Goal: Information Seeking & Learning: Learn about a topic

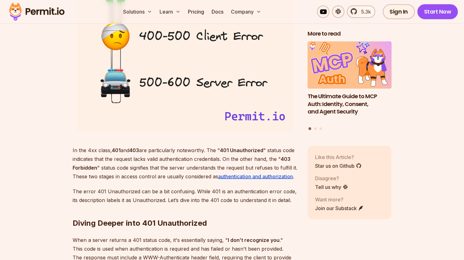
scroll to position [841, 0]
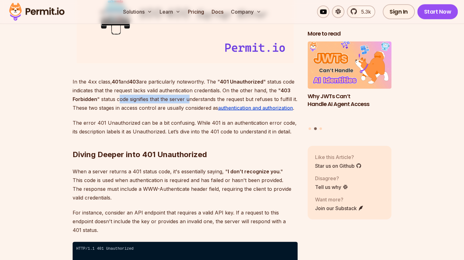
drag, startPoint x: 123, startPoint y: 100, endPoint x: 189, endPoint y: 101, distance: 66.1
click at [189, 101] on p "In the 4xx class, 401 and 403 are particularly noteworthy. The " 401 Unauthoriz…" at bounding box center [185, 94] width 225 height 35
click at [92, 111] on p "In the 4xx class, 401 and 403 are particularly noteworthy. The " 401 Unauthoriz…" at bounding box center [185, 94] width 225 height 35
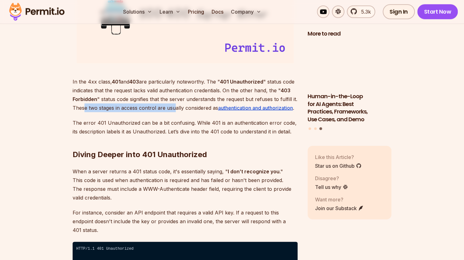
drag, startPoint x: 83, startPoint y: 108, endPoint x: 173, endPoint y: 106, distance: 90.4
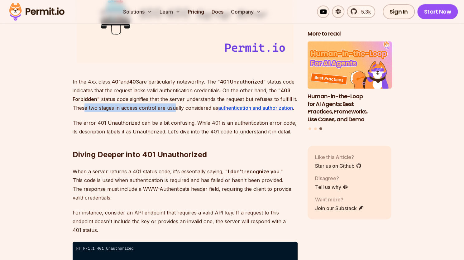
click at [173, 106] on p "In the 4xx class, 401 and 403 are particularly noteworthy. The " 401 Unauthoriz…" at bounding box center [185, 94] width 225 height 35
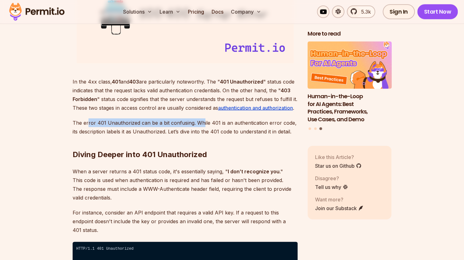
drag, startPoint x: 88, startPoint y: 122, endPoint x: 202, endPoint y: 121, distance: 113.7
click at [202, 121] on p "The error 401 Unauthorized can be a bit confusing. While 401 is an authenticati…" at bounding box center [185, 126] width 225 height 17
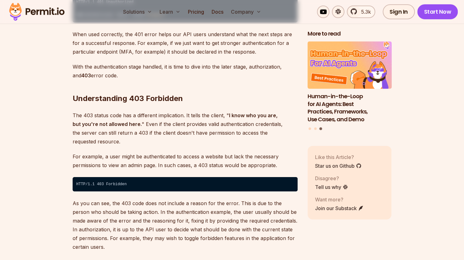
scroll to position [1122, 0]
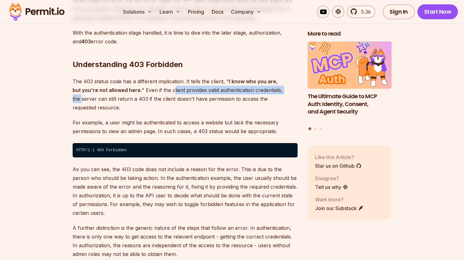
drag, startPoint x: 176, startPoint y: 82, endPoint x: 281, endPoint y: 83, distance: 104.7
click at [281, 83] on p "The 403 status code has a different implication. It tells the client, " I know …" at bounding box center [185, 94] width 225 height 35
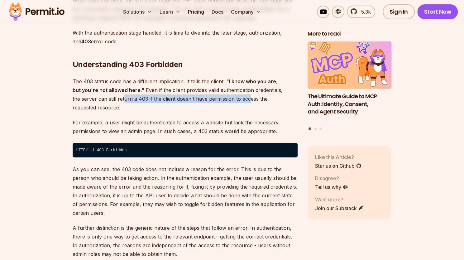
drag, startPoint x: 98, startPoint y: 92, endPoint x: 222, endPoint y: 89, distance: 124.4
click at [222, 89] on p "The 403 status code has a different implication. It tells the client, " I know …" at bounding box center [185, 94] width 225 height 35
click at [223, 89] on p "The 403 status code has a different implication. It tells the client, " I know …" at bounding box center [185, 94] width 225 height 35
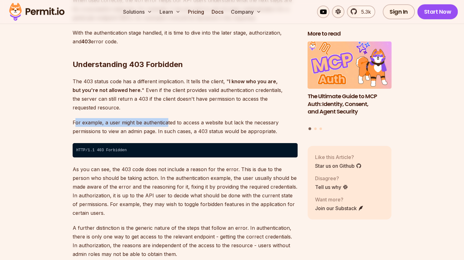
drag, startPoint x: 80, startPoint y: 104, endPoint x: 165, endPoint y: 106, distance: 85.4
click at [165, 118] on p "For example, a user might be authenticated to access a website but lack the nec…" at bounding box center [185, 126] width 225 height 17
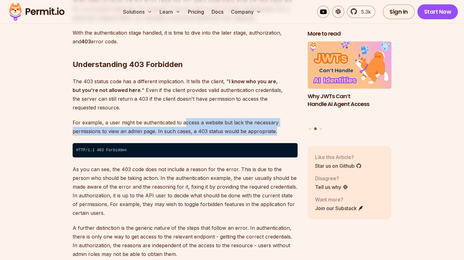
drag, startPoint x: 184, startPoint y: 106, endPoint x: 289, endPoint y: 111, distance: 104.2
click at [289, 118] on p "For example, a user might be authenticated to access a website but lack the nec…" at bounding box center [185, 126] width 225 height 17
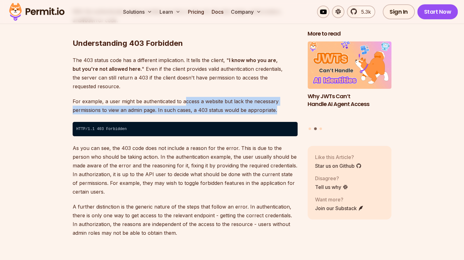
scroll to position [1153, 0]
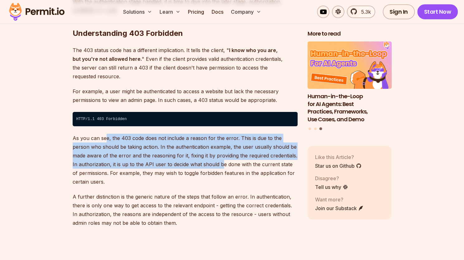
drag, startPoint x: 105, startPoint y: 120, endPoint x: 216, endPoint y: 150, distance: 115.0
click at [216, 150] on p "As you can see, the 403 code does not include a reason for the error. This is d…" at bounding box center [185, 160] width 225 height 52
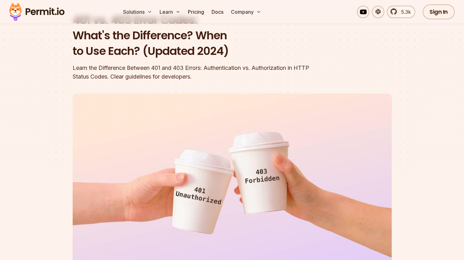
scroll to position [0, 0]
